Goal: Entertainment & Leisure: Browse casually

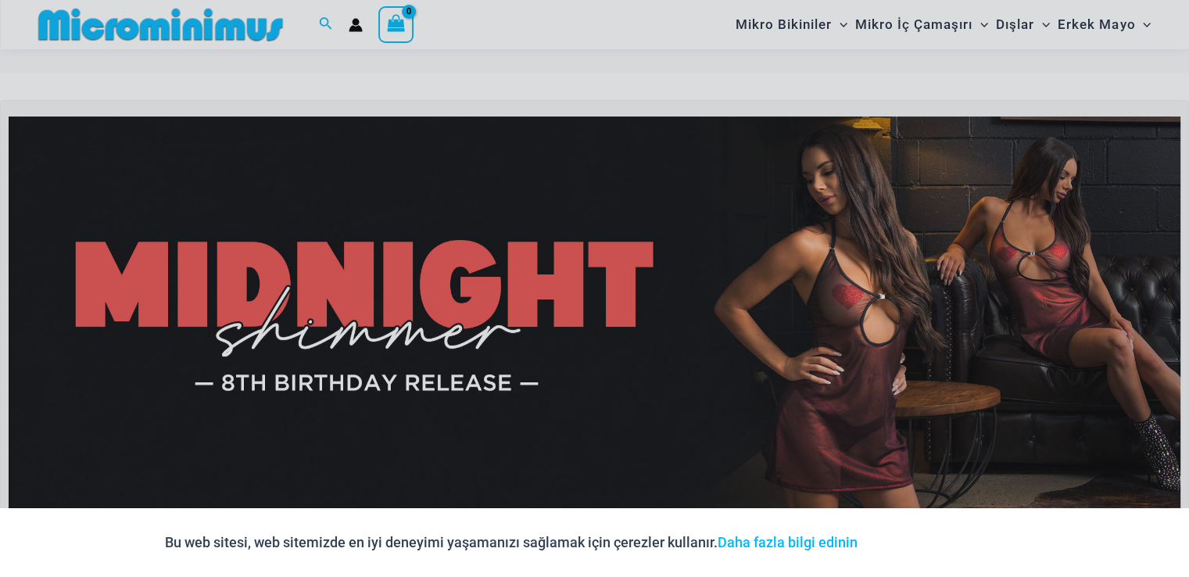
scroll to position [560, 0]
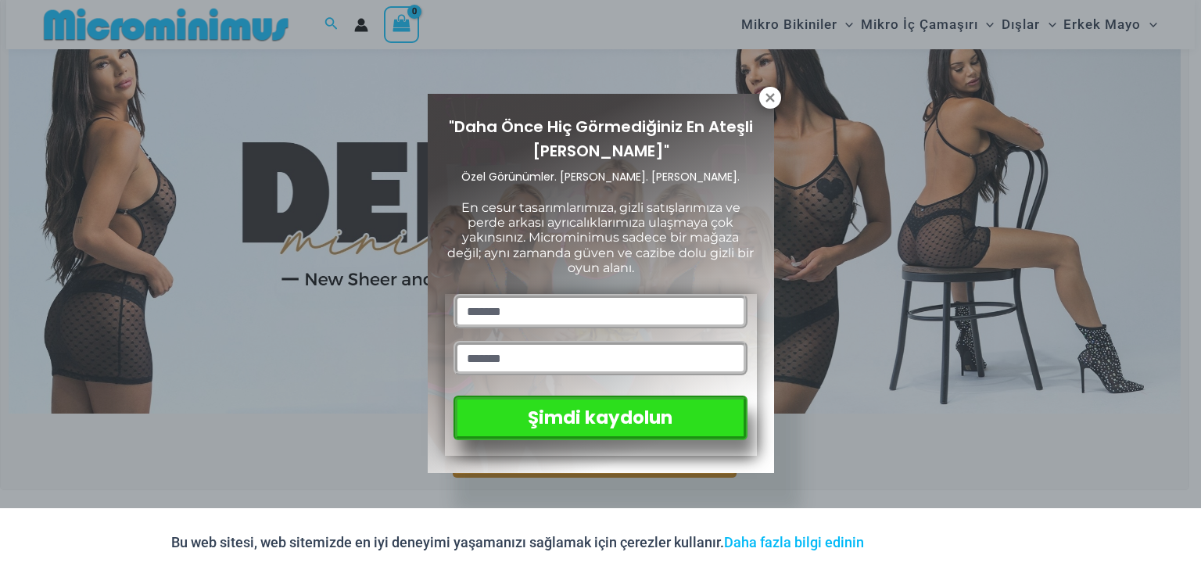
drag, startPoint x: 1197, startPoint y: 45, endPoint x: 1200, endPoint y: 119, distance: 74.3
click at [773, 98] on icon at bounding box center [770, 98] width 14 height 14
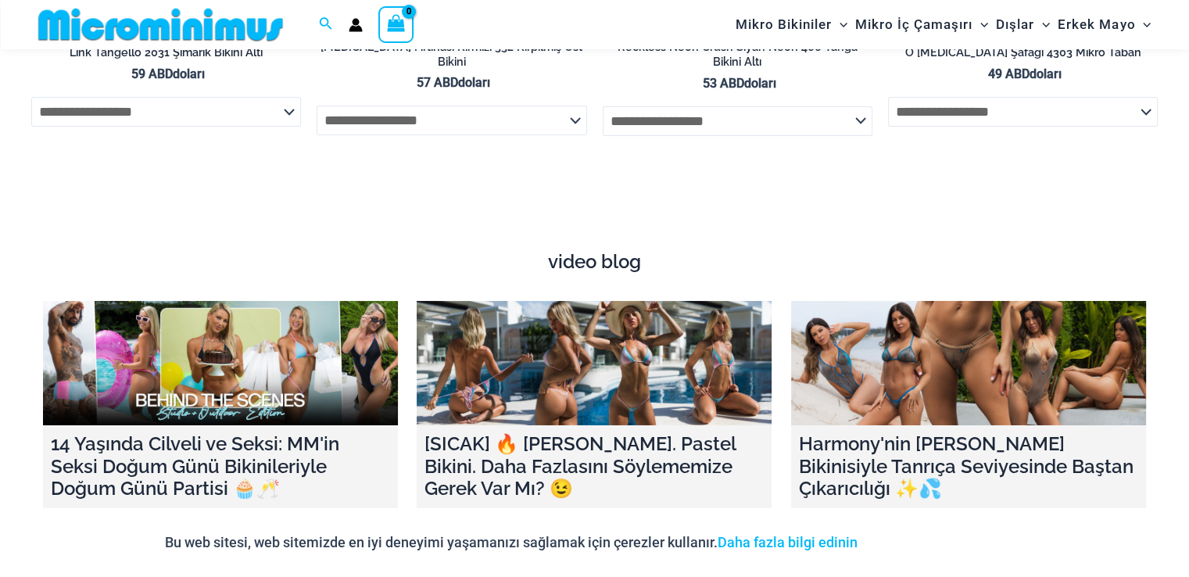
scroll to position [5401, 0]
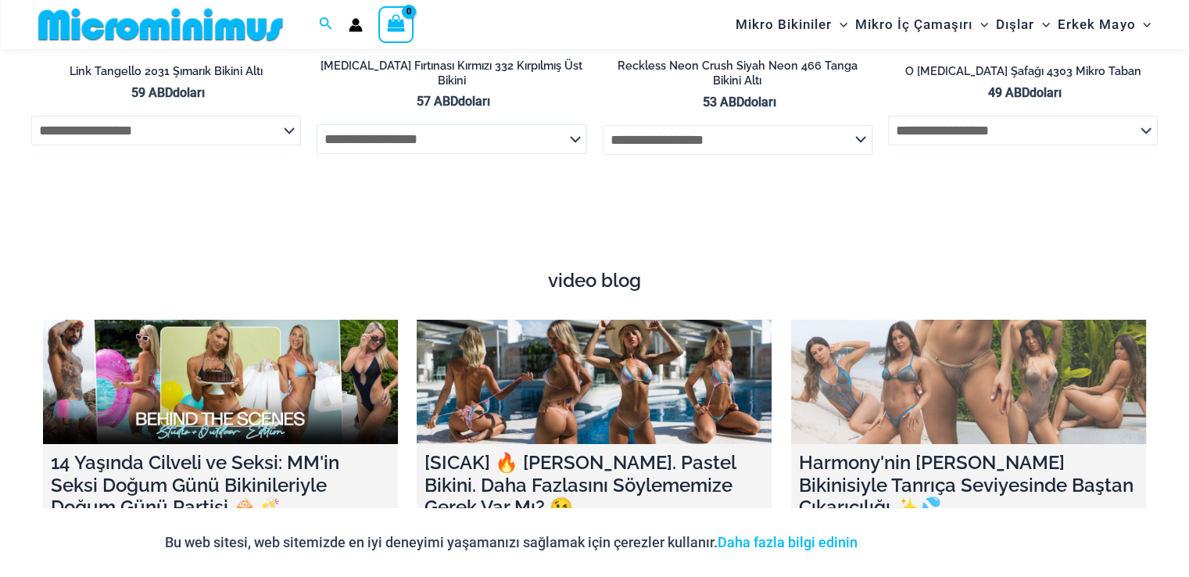
click at [953, 394] on link at bounding box center [968, 382] width 355 height 124
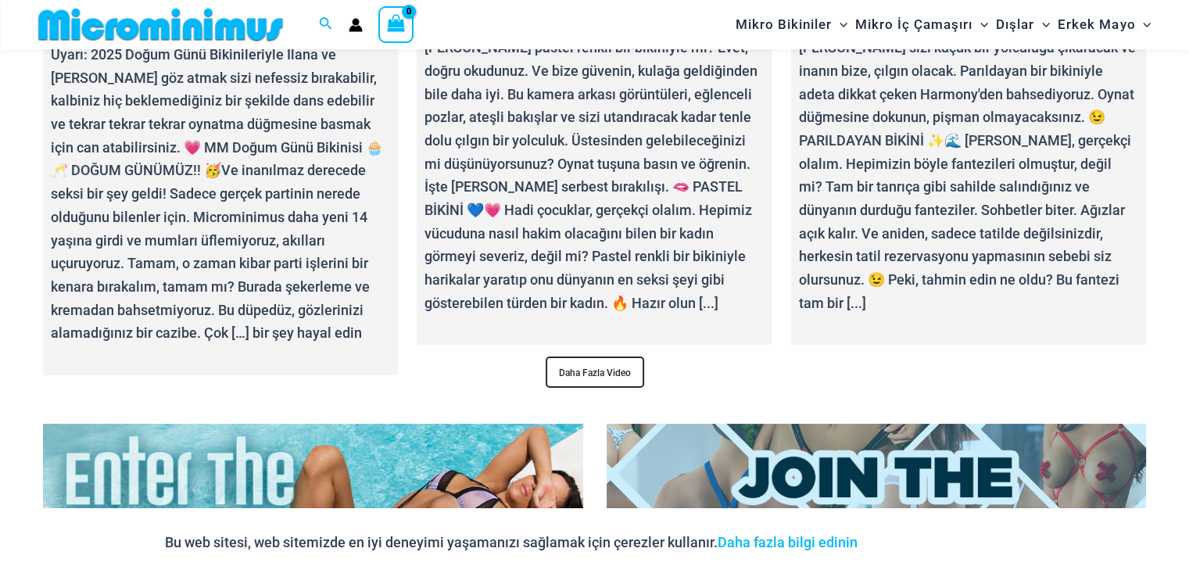
scroll to position [6030, 0]
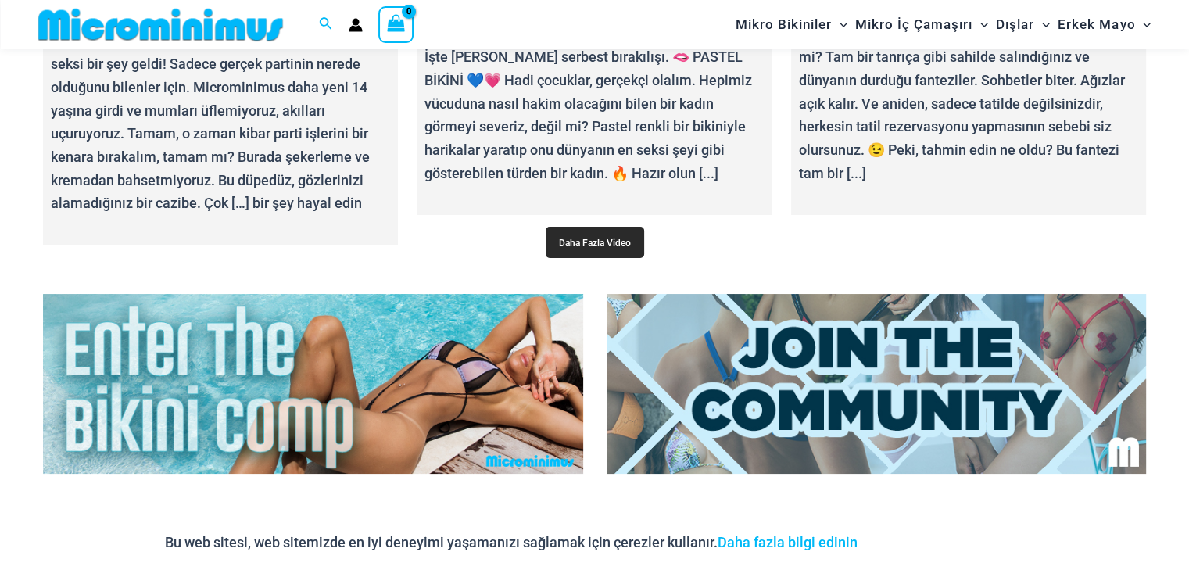
click at [604, 238] on font "Daha Fazla Video" at bounding box center [595, 243] width 72 height 11
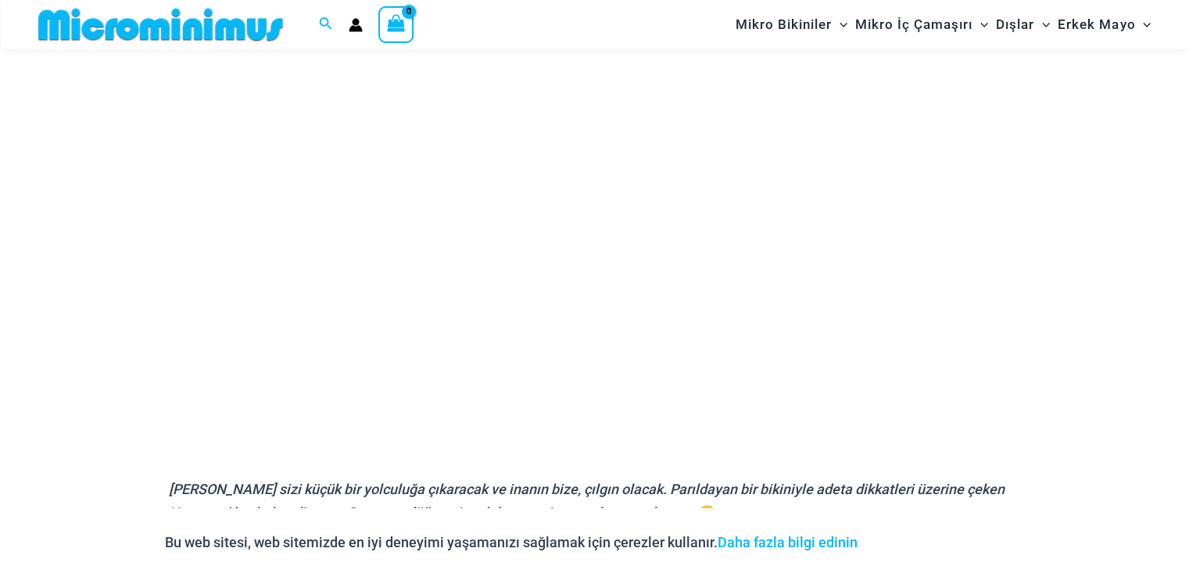
scroll to position [260, 0]
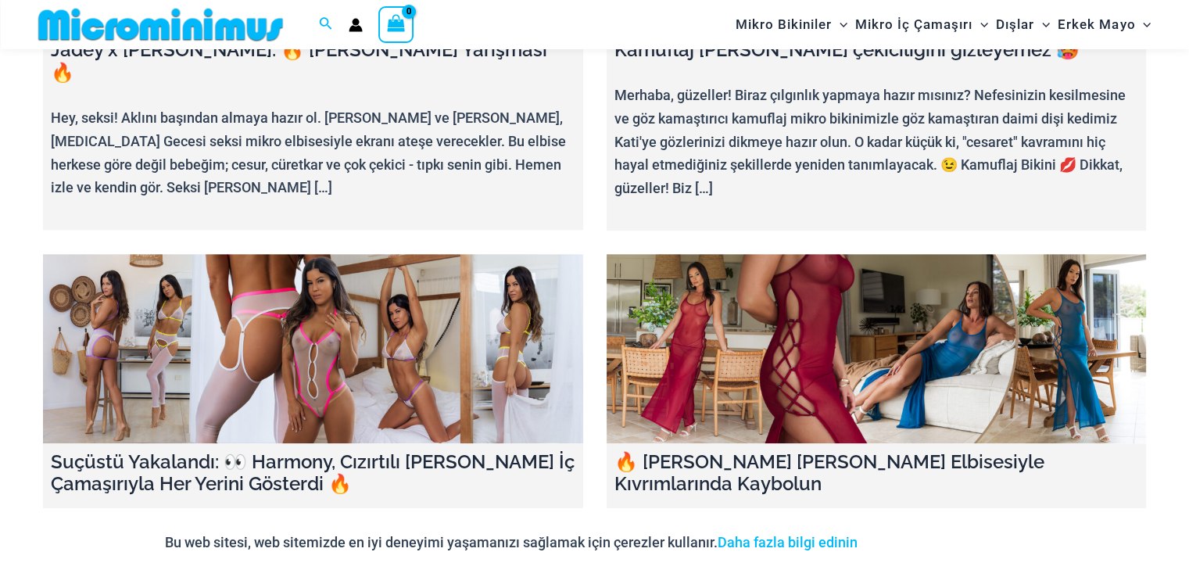
scroll to position [1629, 0]
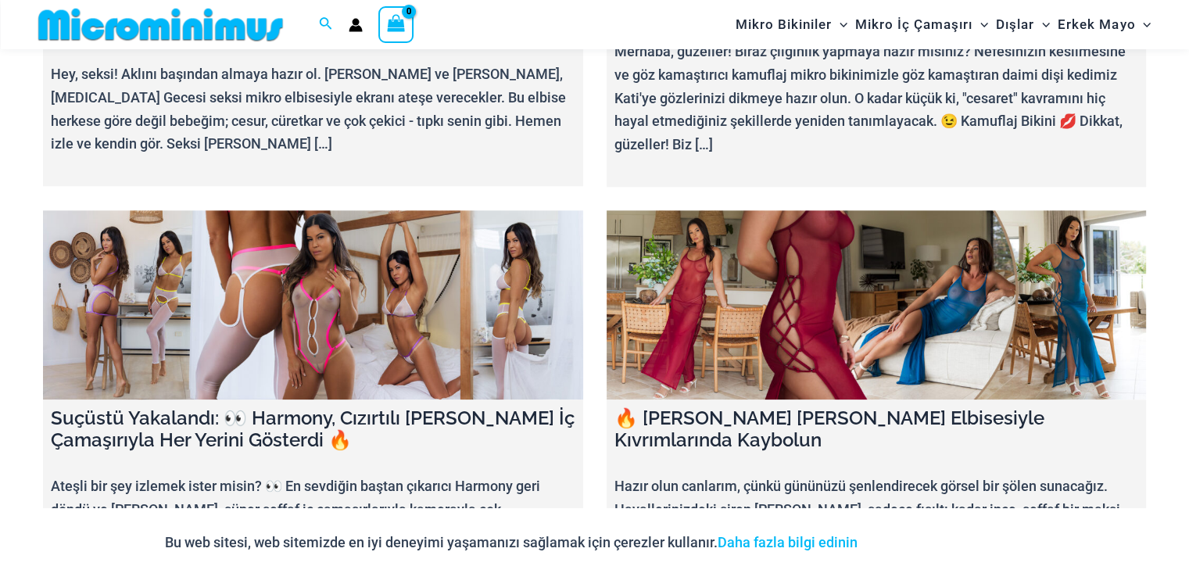
click at [369, 250] on link at bounding box center [313, 304] width 540 height 189
click at [877, 284] on link at bounding box center [877, 304] width 540 height 189
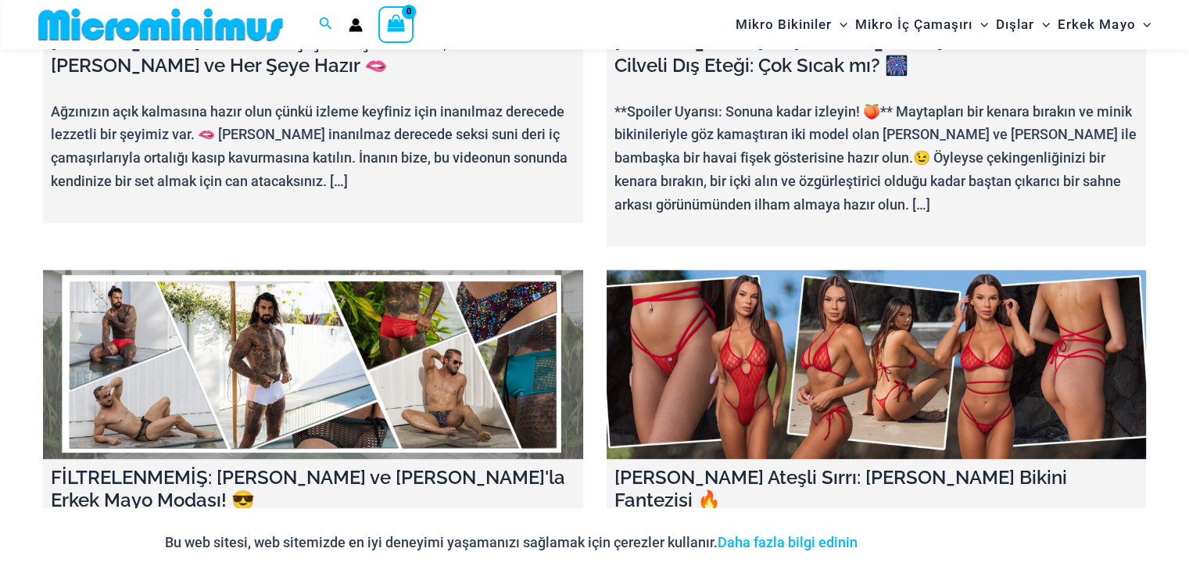
scroll to position [2482, 0]
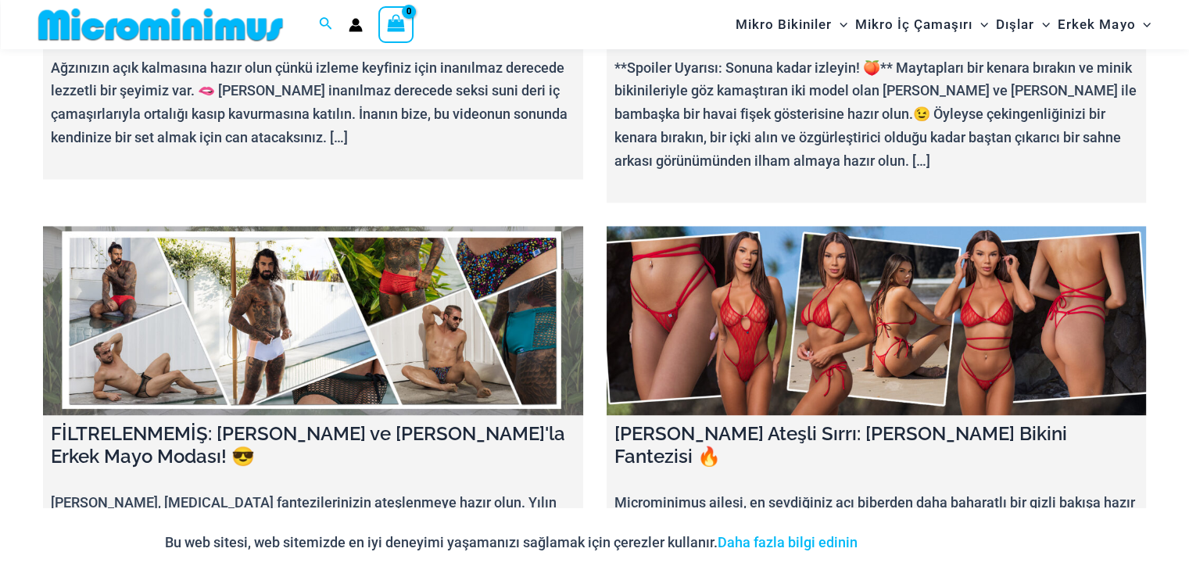
click at [773, 255] on link at bounding box center [877, 320] width 540 height 189
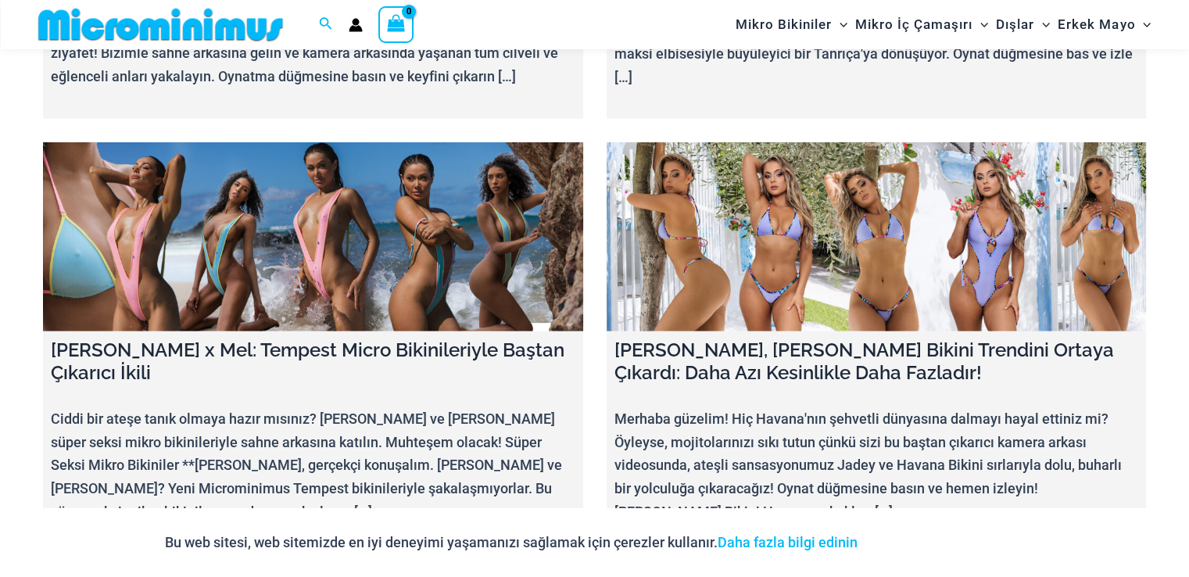
scroll to position [3714, 0]
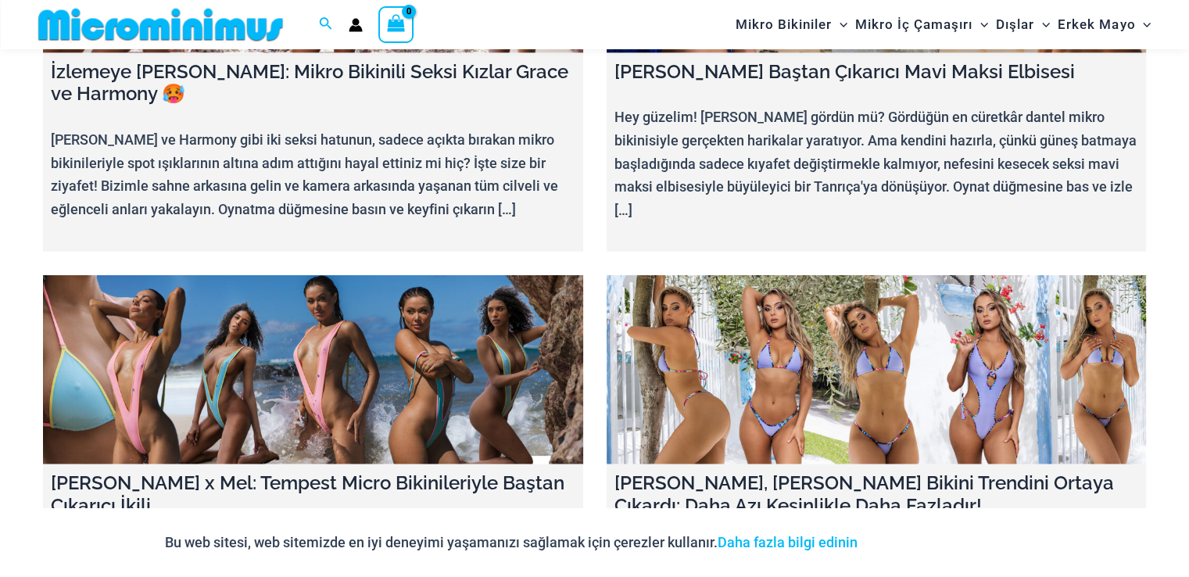
click at [317, 275] on link at bounding box center [313, 369] width 540 height 189
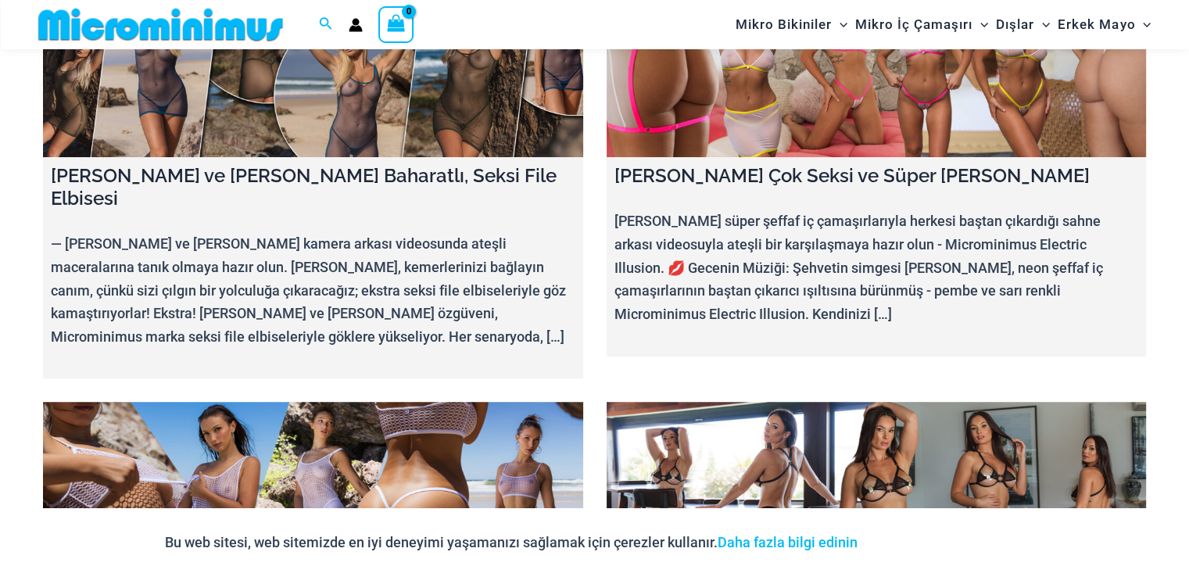
scroll to position [7041, 0]
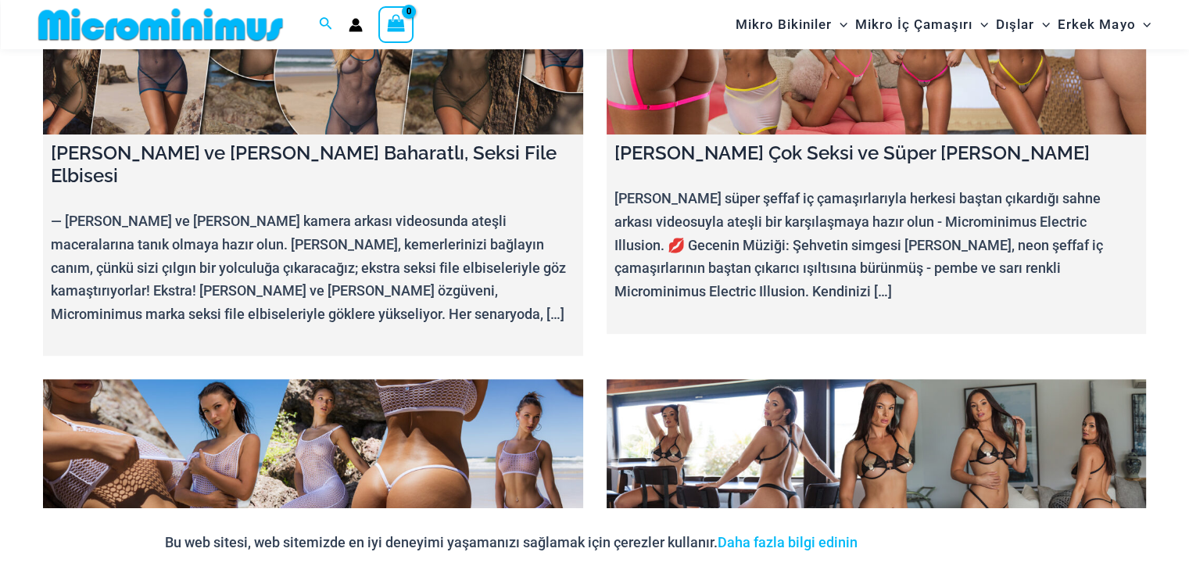
click at [365, 379] on link at bounding box center [313, 473] width 540 height 189
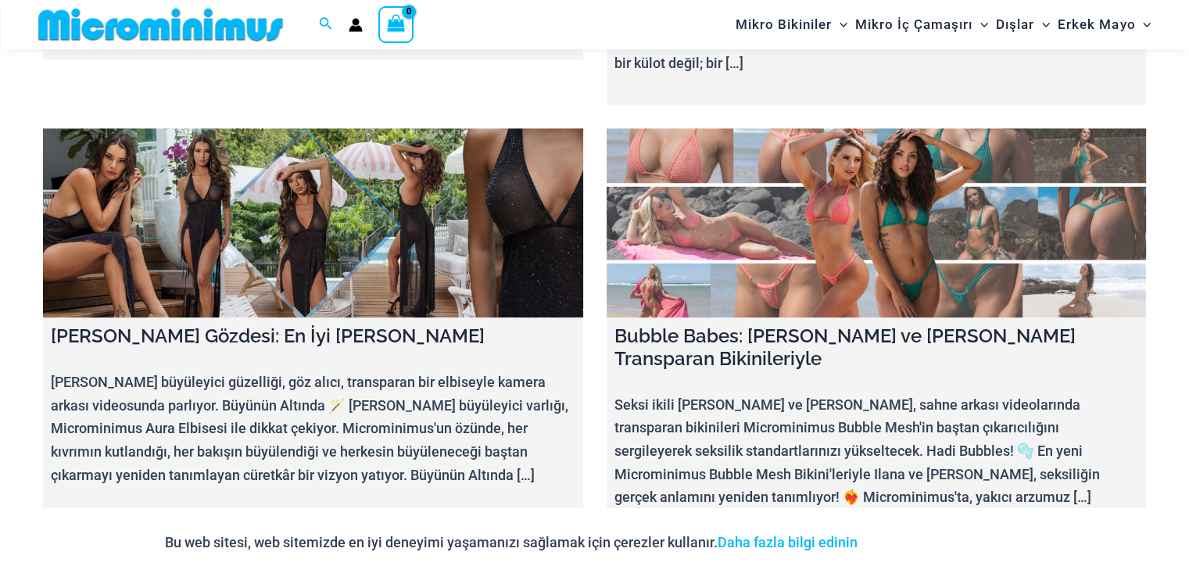
scroll to position [8340, 0]
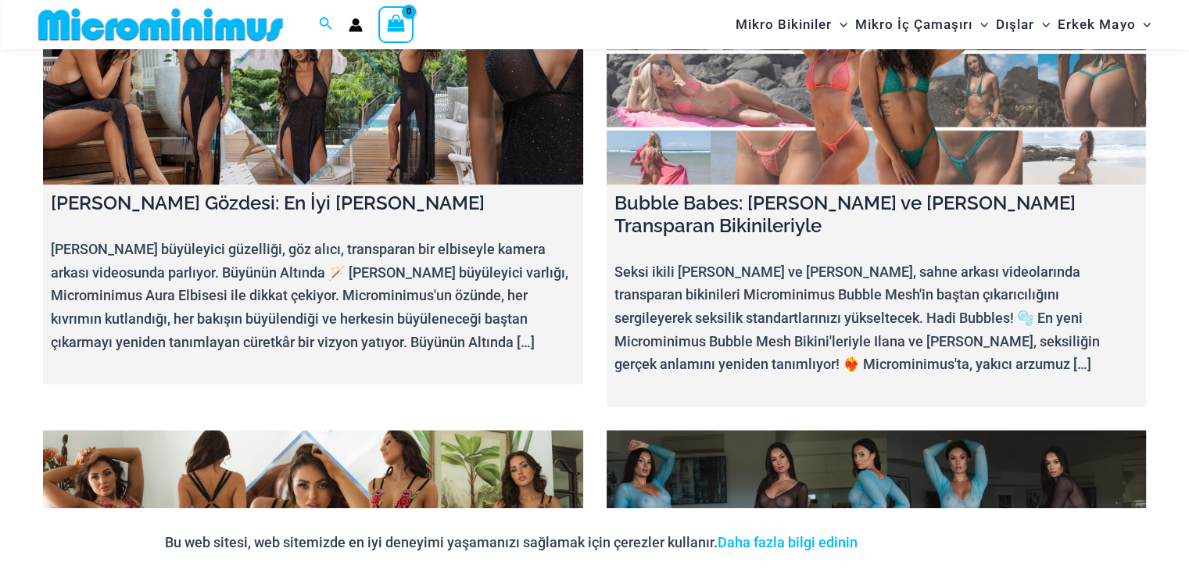
click at [753, 430] on link at bounding box center [877, 524] width 540 height 189
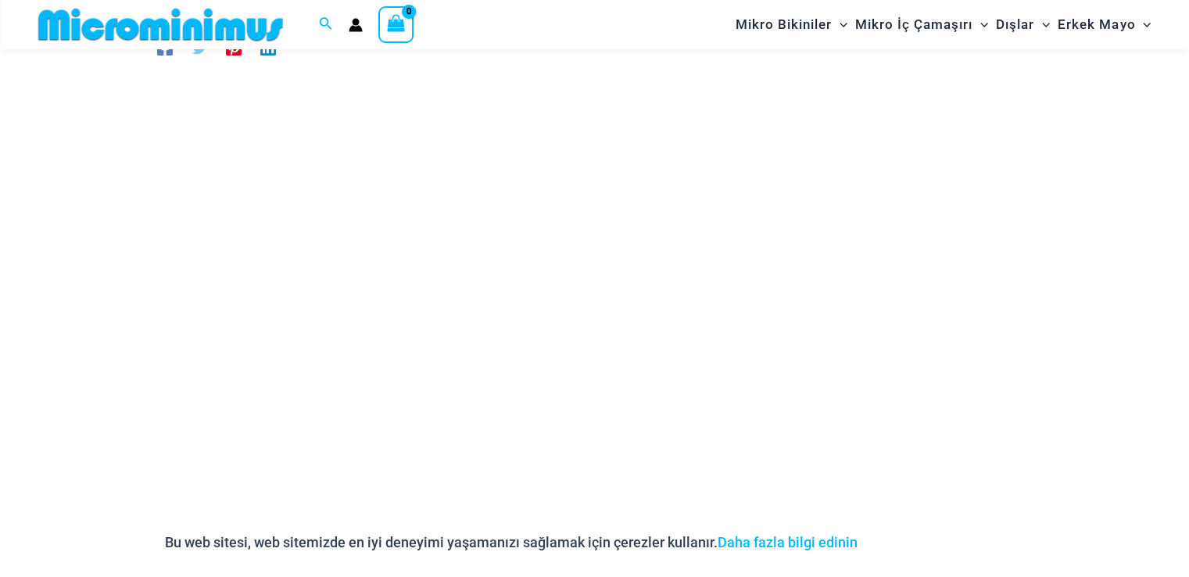
scroll to position [209, 0]
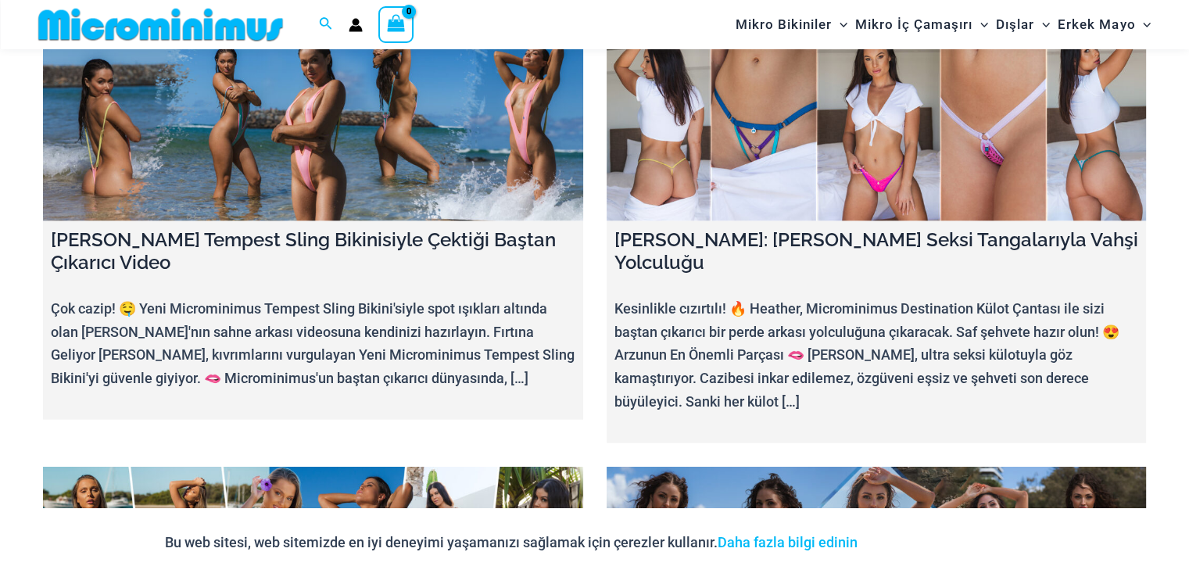
scroll to position [9217, 0]
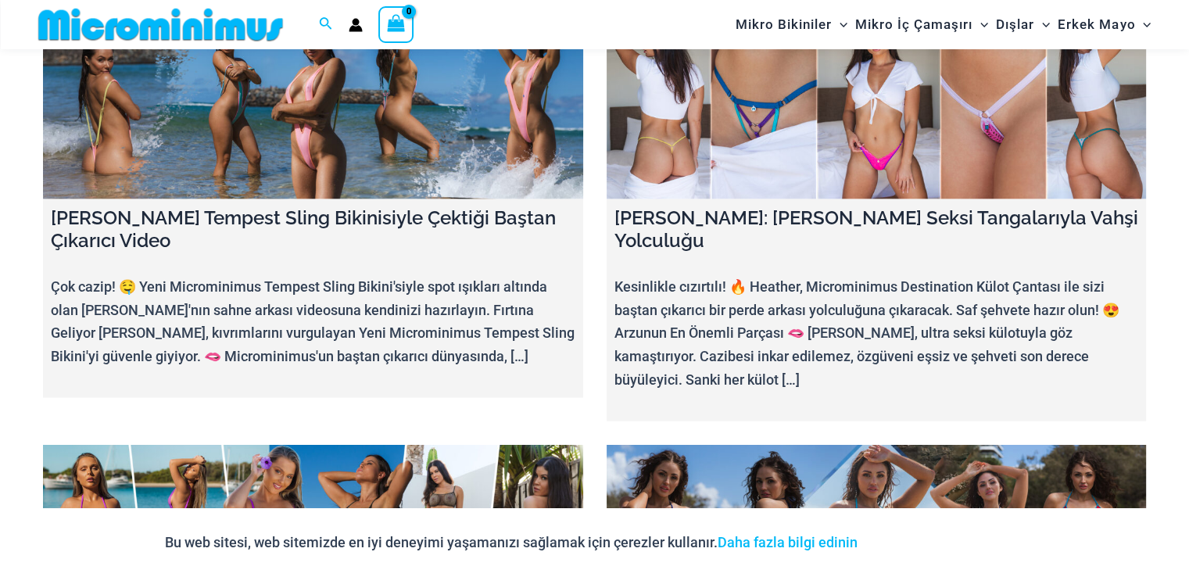
click at [344, 445] on link at bounding box center [313, 539] width 540 height 189
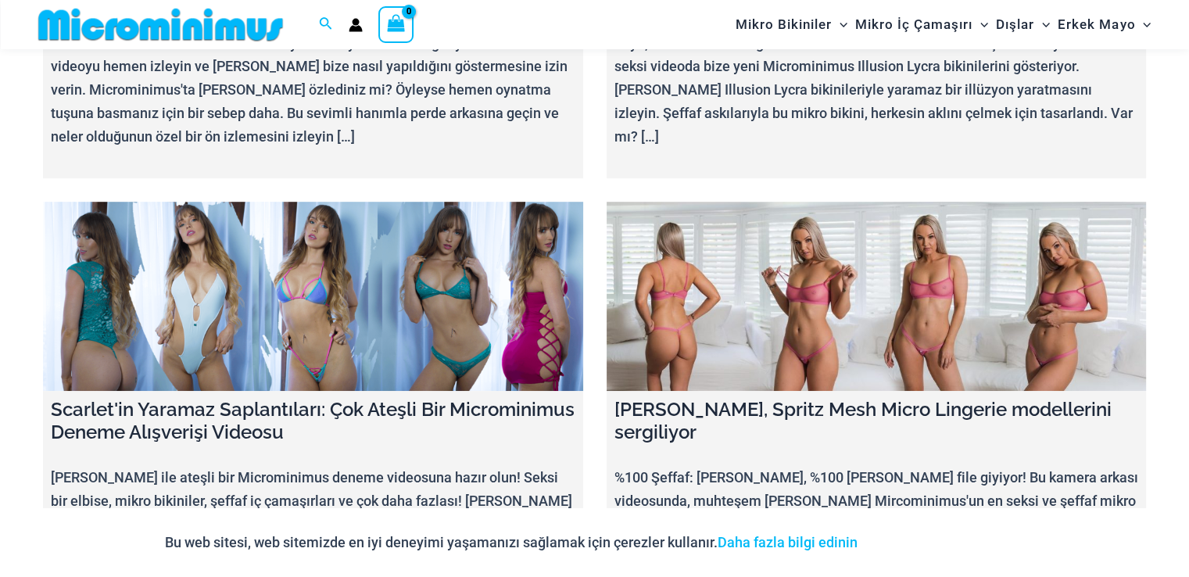
scroll to position [18779, 0]
